Goal: Information Seeking & Learning: Understand process/instructions

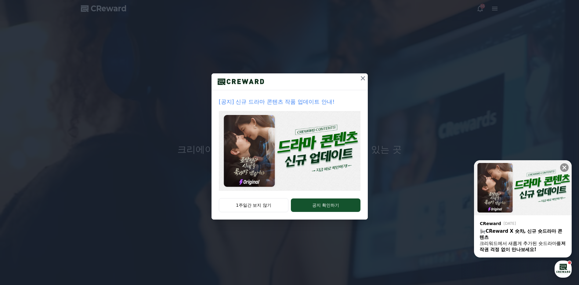
click at [361, 78] on icon at bounding box center [362, 78] width 7 height 7
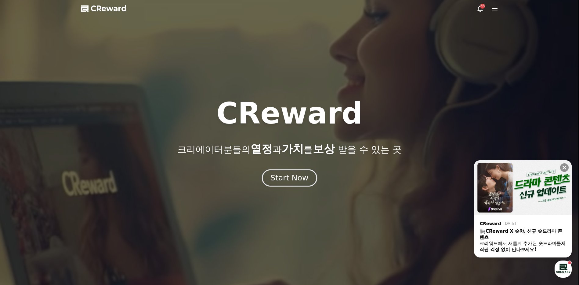
drag, startPoint x: 295, startPoint y: 178, endPoint x: 299, endPoint y: 176, distance: 4.4
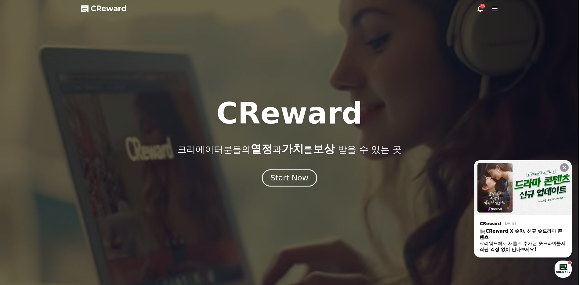
click at [295, 178] on div "Start Now" at bounding box center [290, 178] width 38 height 10
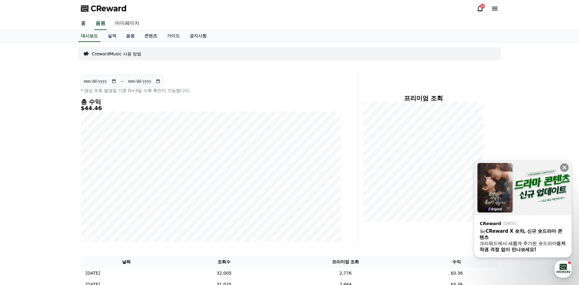
click at [133, 18] on link "마이페이지" at bounding box center [127, 23] width 34 height 13
select select "**********"
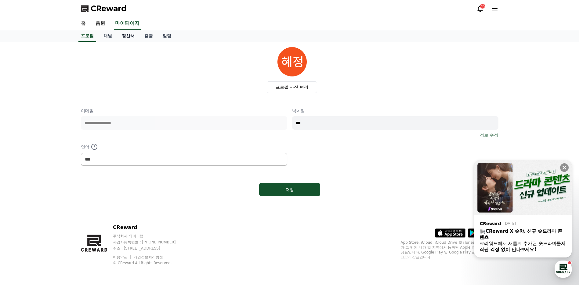
click at [126, 36] on link "정산서" at bounding box center [128, 36] width 23 height 12
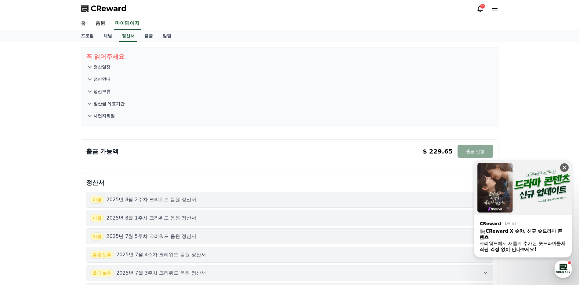
click at [562, 164] on icon at bounding box center [565, 167] width 6 height 6
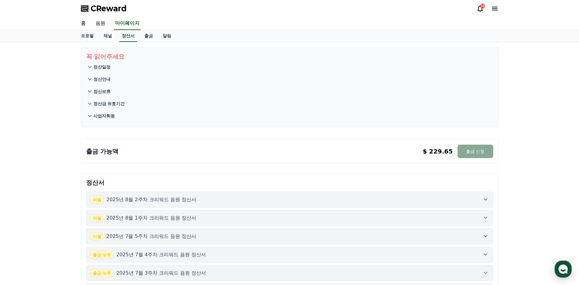
click at [95, 117] on p "사업자회원" at bounding box center [103, 116] width 21 height 6
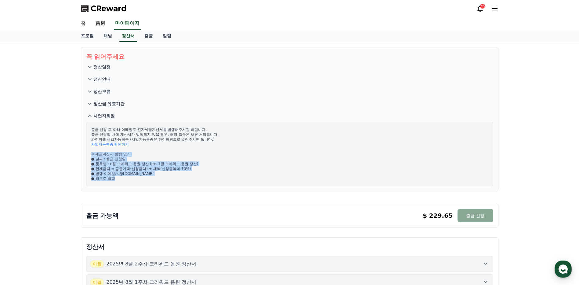
drag, startPoint x: 127, startPoint y: 179, endPoint x: 89, endPoint y: 155, distance: 44.9
click at [89, 155] on div "출금 신청 후 아래 이메일로 전자세금계산서를 발행해주시길 바랍니다. 출금 신청일 내에 계산서가 발행되지 않을 경우, 해당 출금은 보류 처리됩니…" at bounding box center [289, 154] width 407 height 64
copy p "※ 세금계산서 발행 양식 ● 날짜 : 출금 신청일 ● 품목명 : n월 크리워드 음원 정산 (ex. 1월 크리워드 음원 정산) ● 합계금액 = …"
click at [104, 144] on link "사업자등록증 확인하기" at bounding box center [110, 144] width 38 height 4
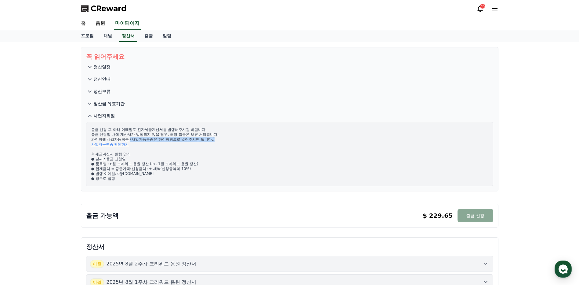
drag, startPoint x: 214, startPoint y: 140, endPoint x: 131, endPoint y: 139, distance: 83.4
click at [131, 139] on p "출금 신청 후 아래 이메일로 전자세금계산서를 발행해주시길 바랍니다. 출금 신청일 내에 계산서가 발행되지 않을 경우, 해당 출금은 보류 처리됩니…" at bounding box center [289, 154] width 397 height 54
copy p "(사업자등록증은 하이퍼링크로 넣어주시면 됩니다.)"
click at [89, 66] on icon at bounding box center [89, 66] width 7 height 7
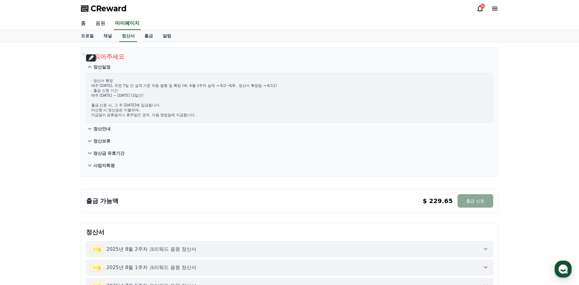
click at [105, 129] on p "정산안내" at bounding box center [101, 129] width 17 height 6
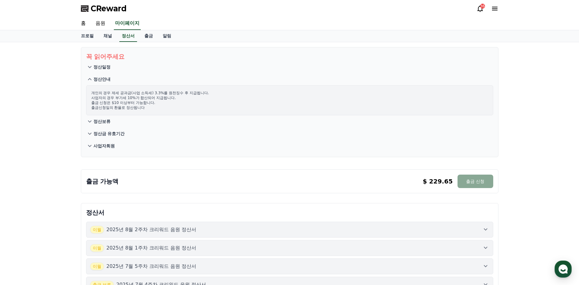
click at [104, 120] on p "정산보류" at bounding box center [101, 121] width 17 height 6
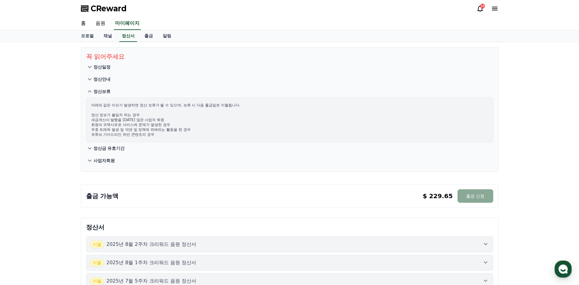
click at [110, 147] on p "정산금 유효기간" at bounding box center [108, 148] width 31 height 6
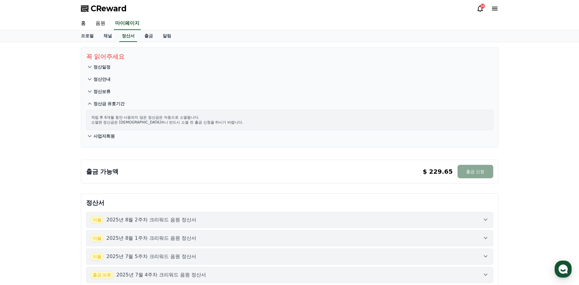
click at [104, 137] on p "사업자회원" at bounding box center [103, 136] width 21 height 6
